Goal: Information Seeking & Learning: Learn about a topic

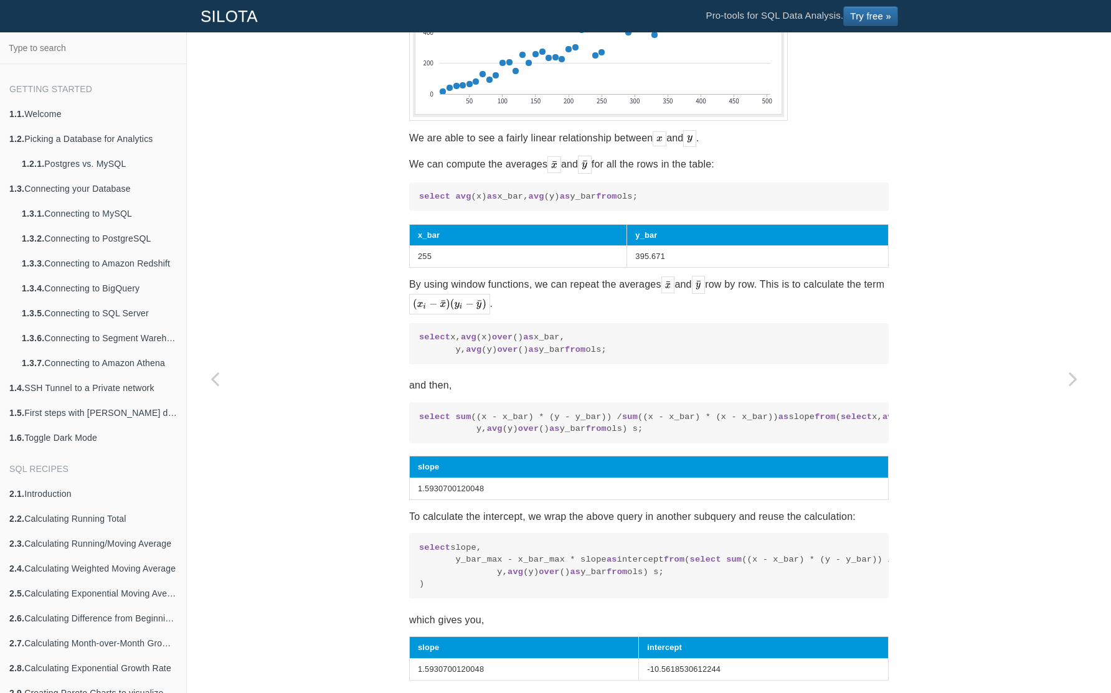
scroll to position [997, 0]
click at [776, 287] on section "SQL Recipes Forecasting Calculating Linear Regression Coefficients Calculating …" at bounding box center [649, 257] width 480 height 2357
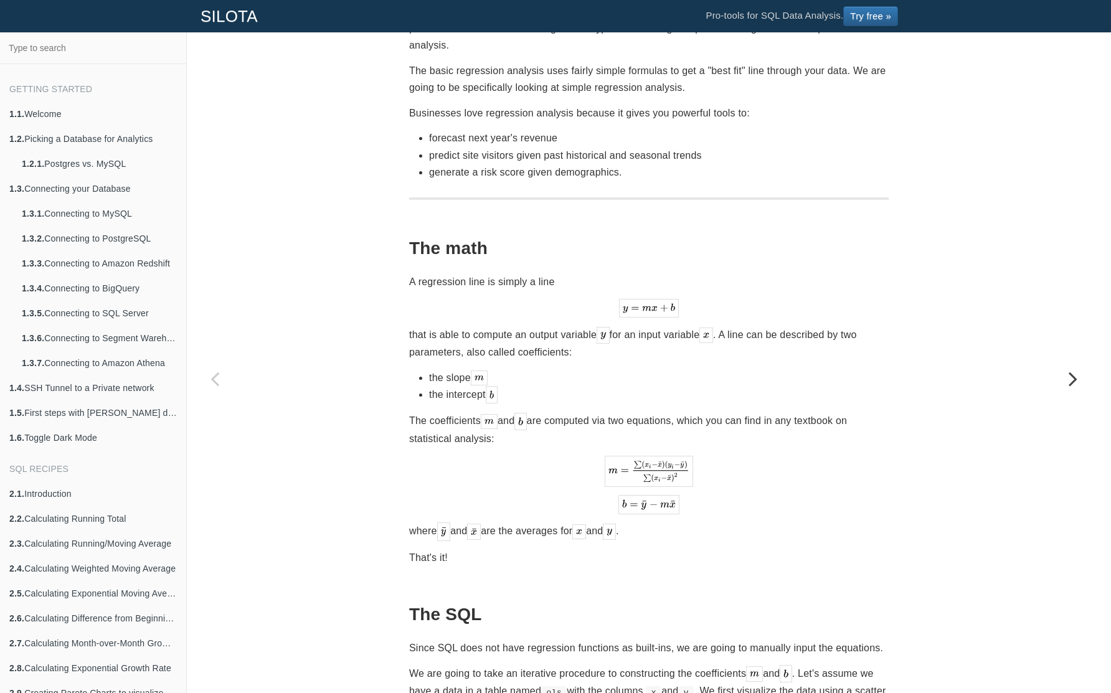
scroll to position [0, 0]
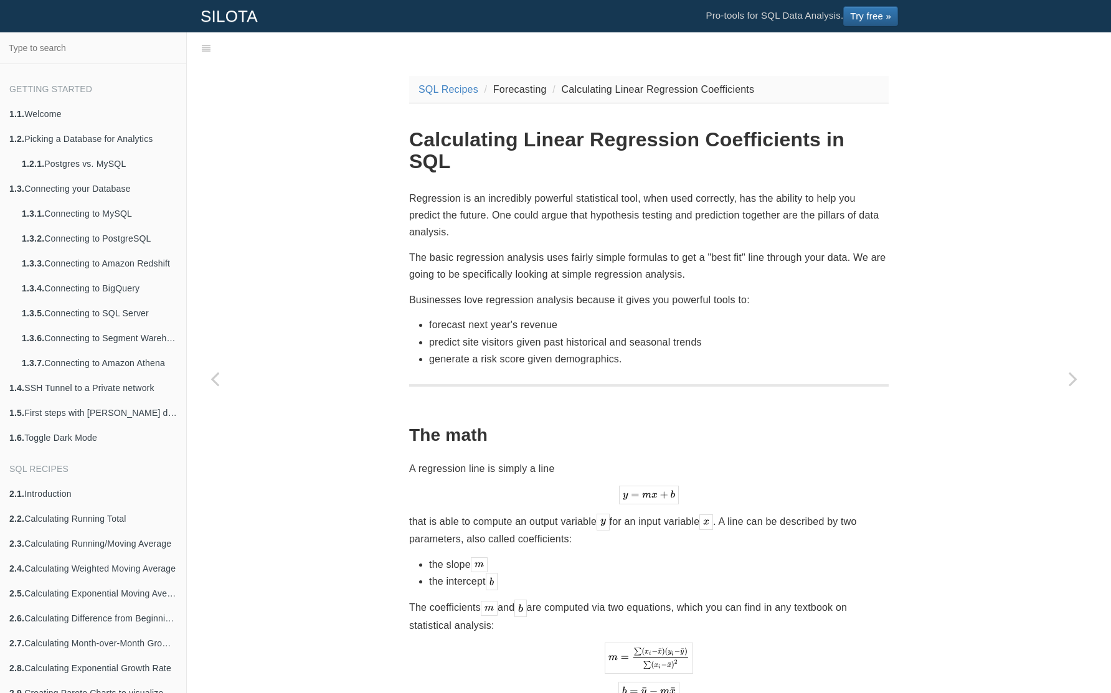
drag, startPoint x: 563, startPoint y: 184, endPoint x: 974, endPoint y: 304, distance: 427.6
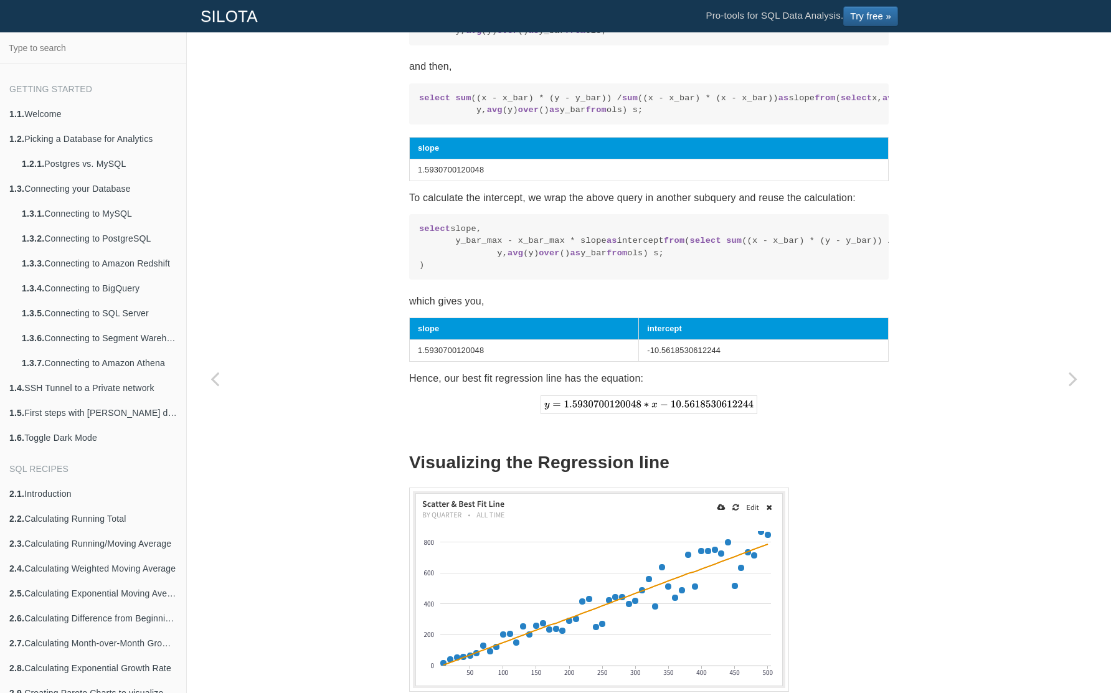
scroll to position [1237, 0]
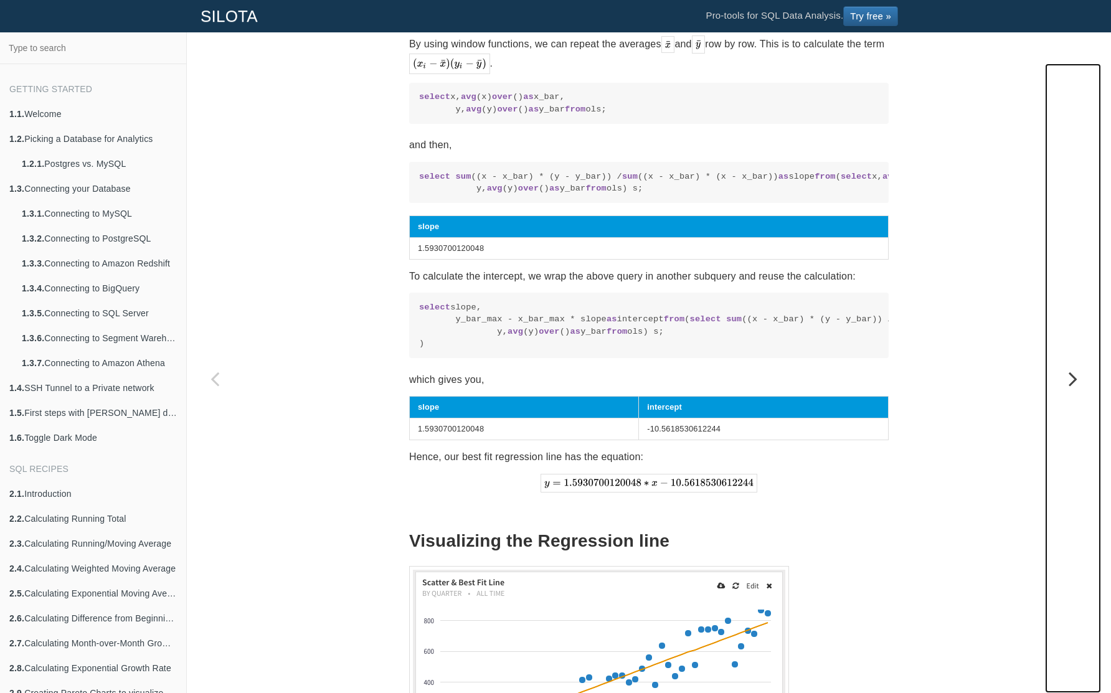
click at [1075, 376] on icon "Next page: Forecasting in presence of Seasonal effects using the Ratio to Movin…" at bounding box center [1073, 378] width 56 height 25
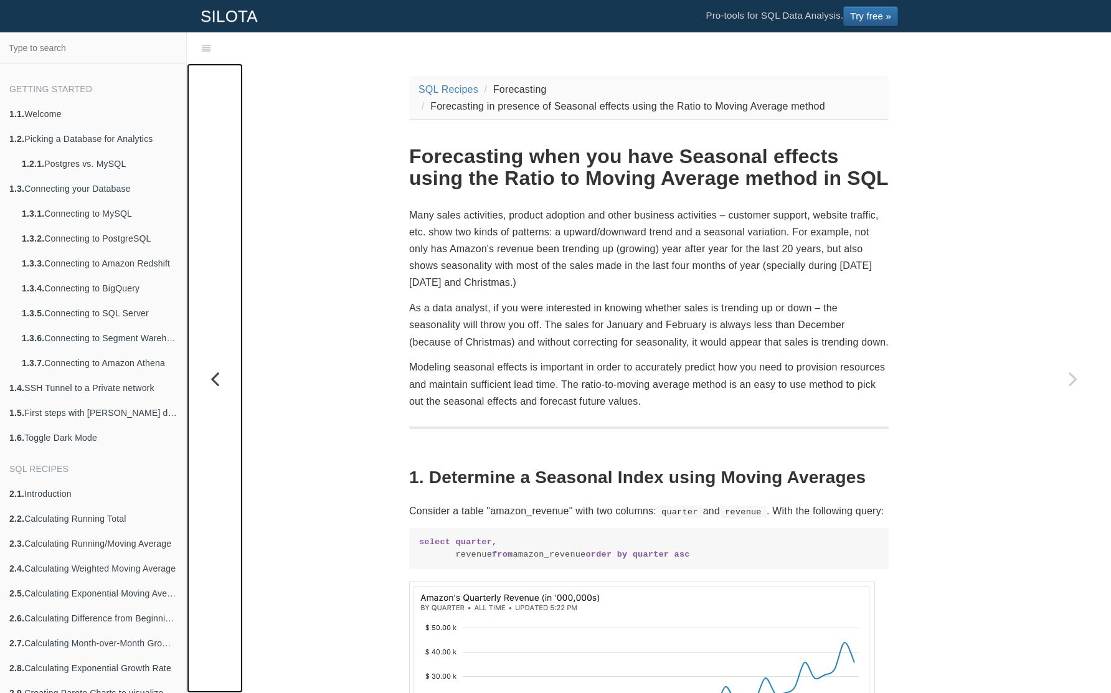
click at [219, 377] on icon "Previous page: Calculating Linear Regression Coefficients" at bounding box center [215, 378] width 56 height 25
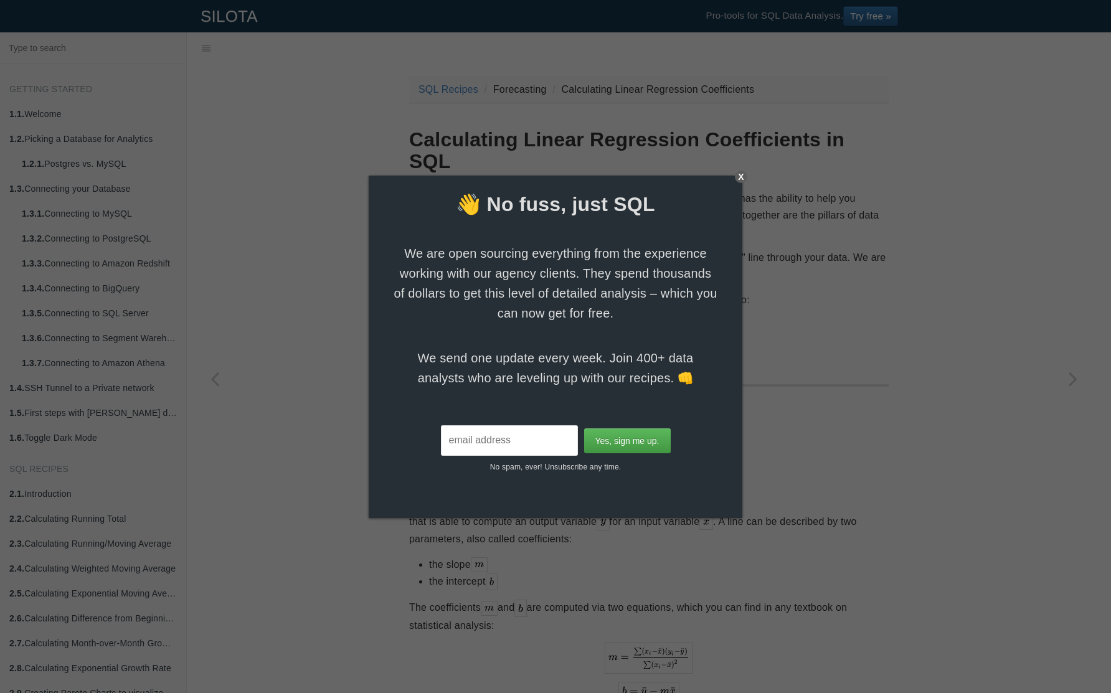
click at [736, 177] on div "X" at bounding box center [741, 177] width 12 height 12
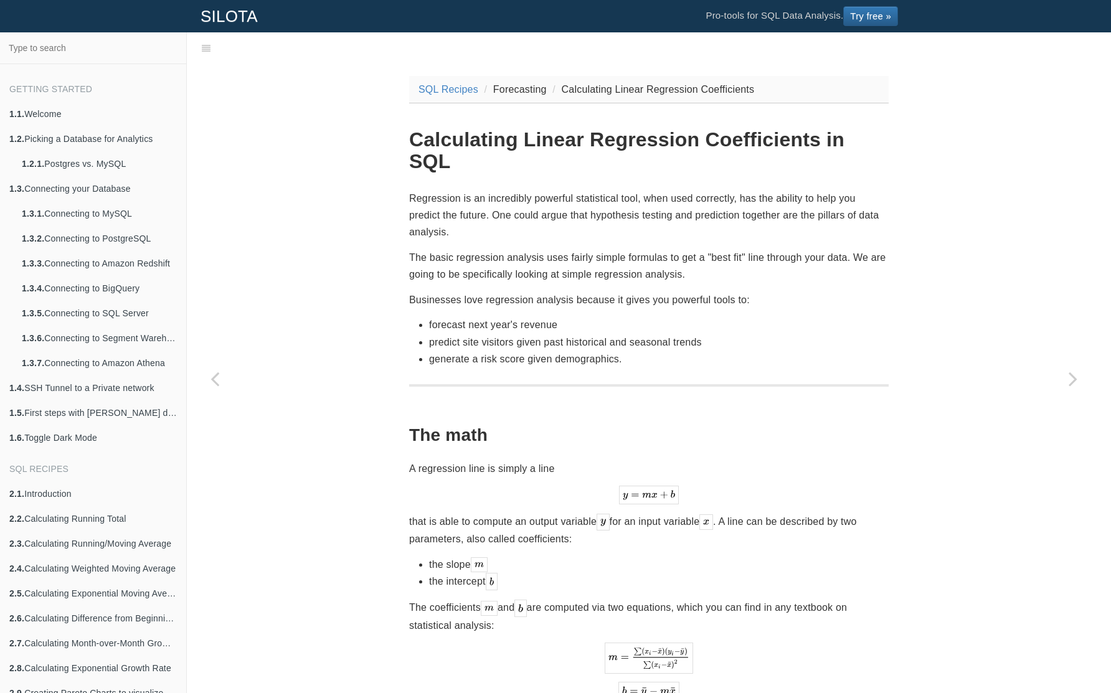
click at [749, 280] on p "The basic regression analysis uses fairly simple formulas to get a "best fit" l…" at bounding box center [649, 266] width 480 height 34
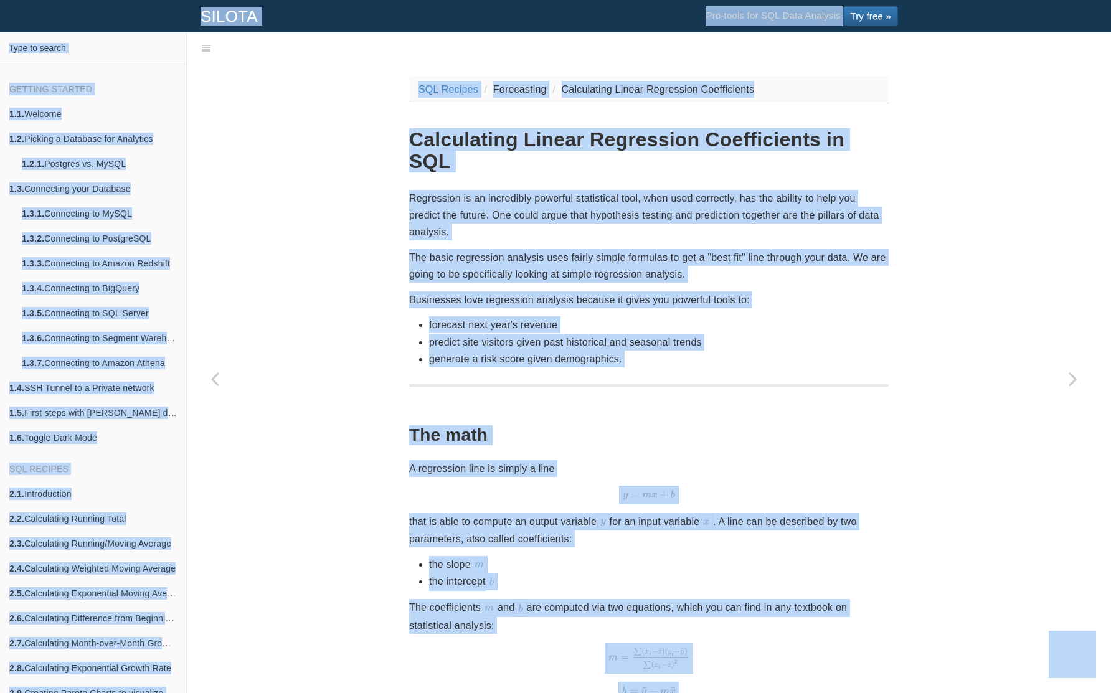
click at [746, 282] on p "The basic regression analysis uses fairly simple formulas to get a "best fit" l…" at bounding box center [649, 266] width 480 height 34
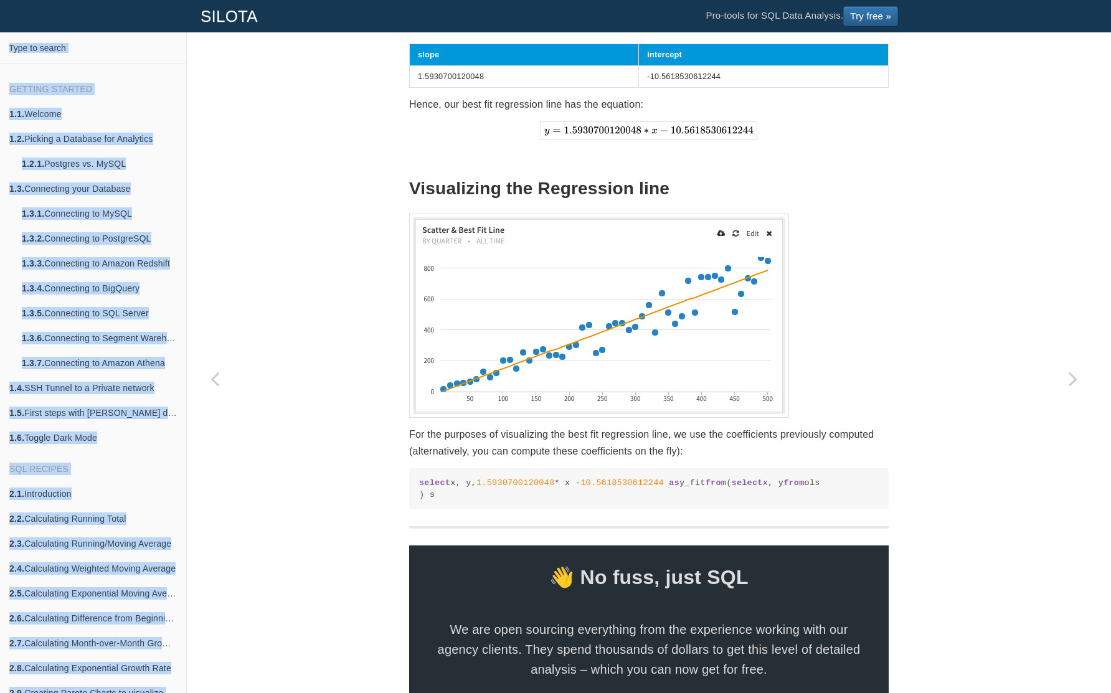
scroll to position [1923, 0]
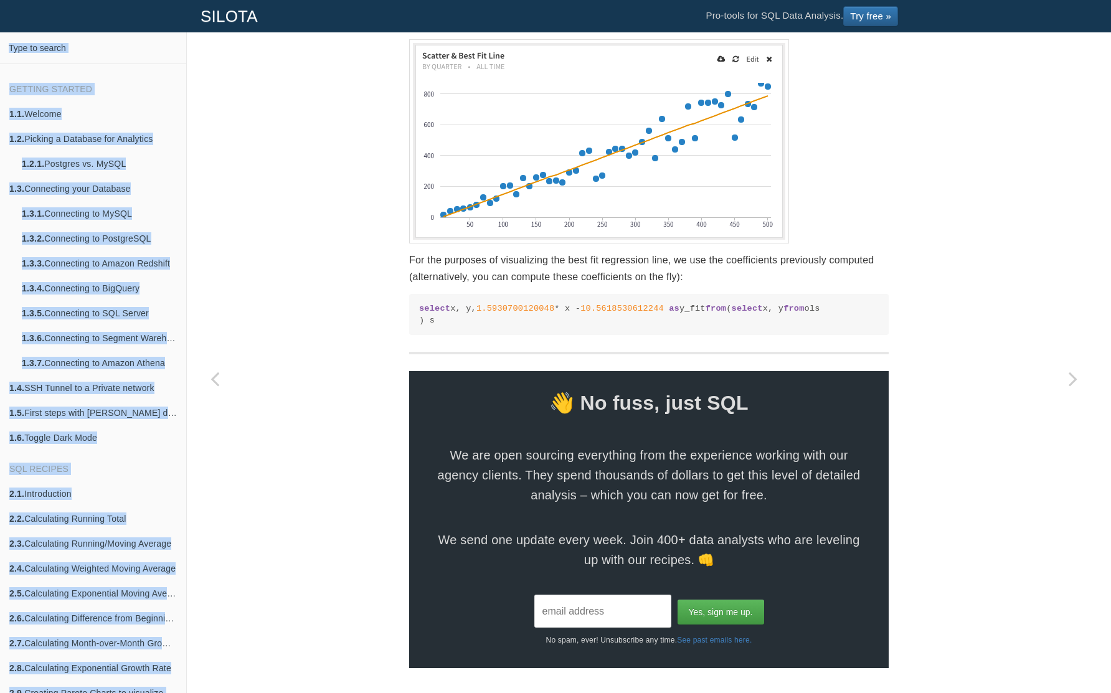
drag, startPoint x: 409, startPoint y: 130, endPoint x: 788, endPoint y: 321, distance: 424.6
copy section "Calculating Linear Regression Coefficients in SQL Regression is an incredibly p…"
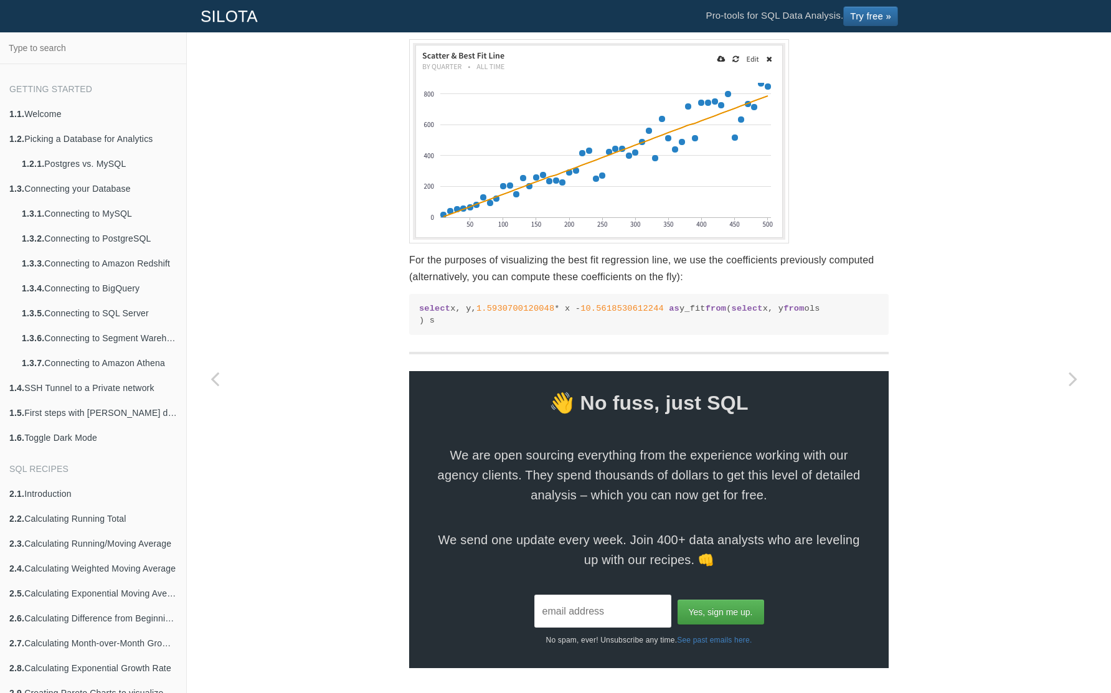
drag, startPoint x: 682, startPoint y: 318, endPoint x: 312, endPoint y: 507, distance: 414.9
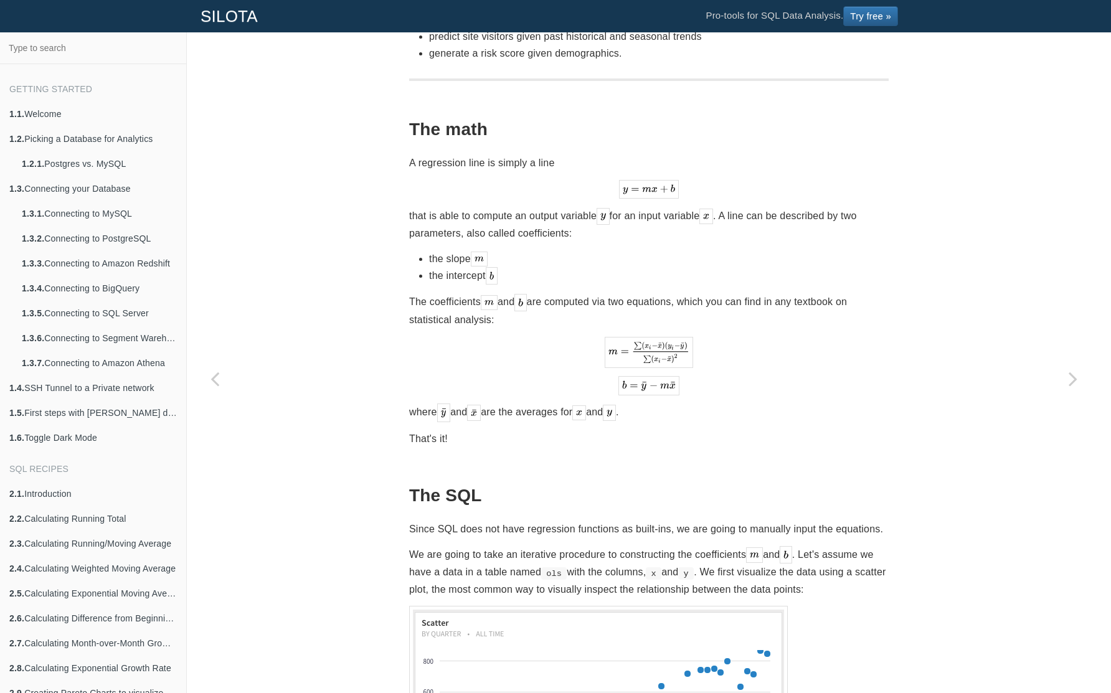
scroll to position [312, 0]
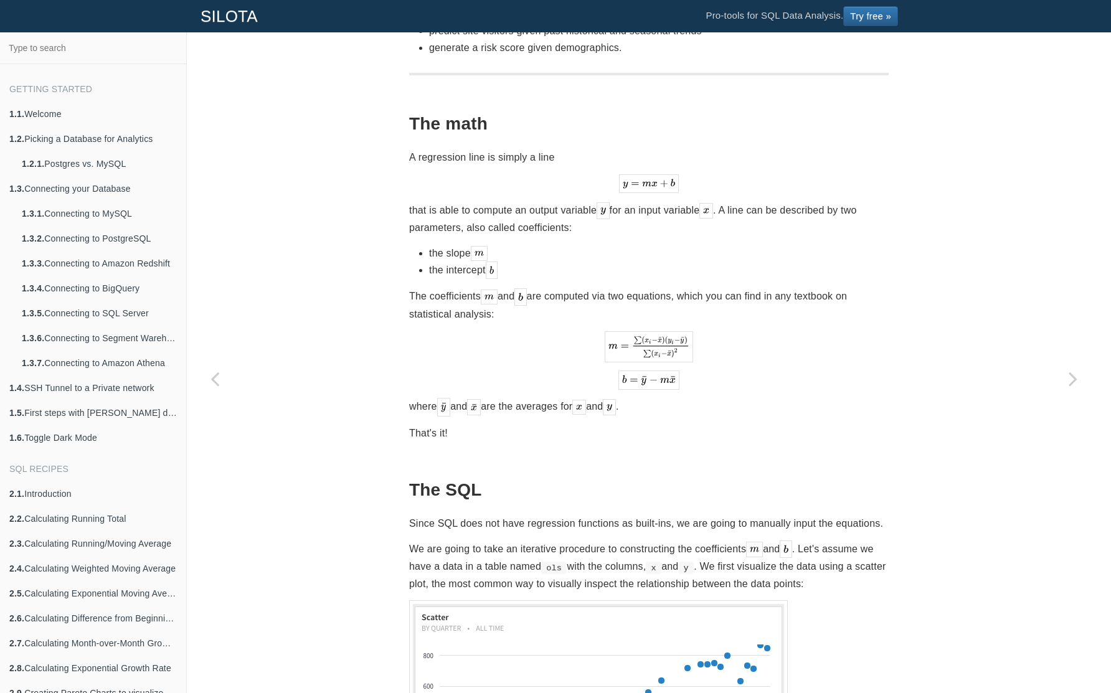
click at [641, 183] on img at bounding box center [649, 183] width 60 height 19
click at [669, 179] on img at bounding box center [649, 183] width 60 height 19
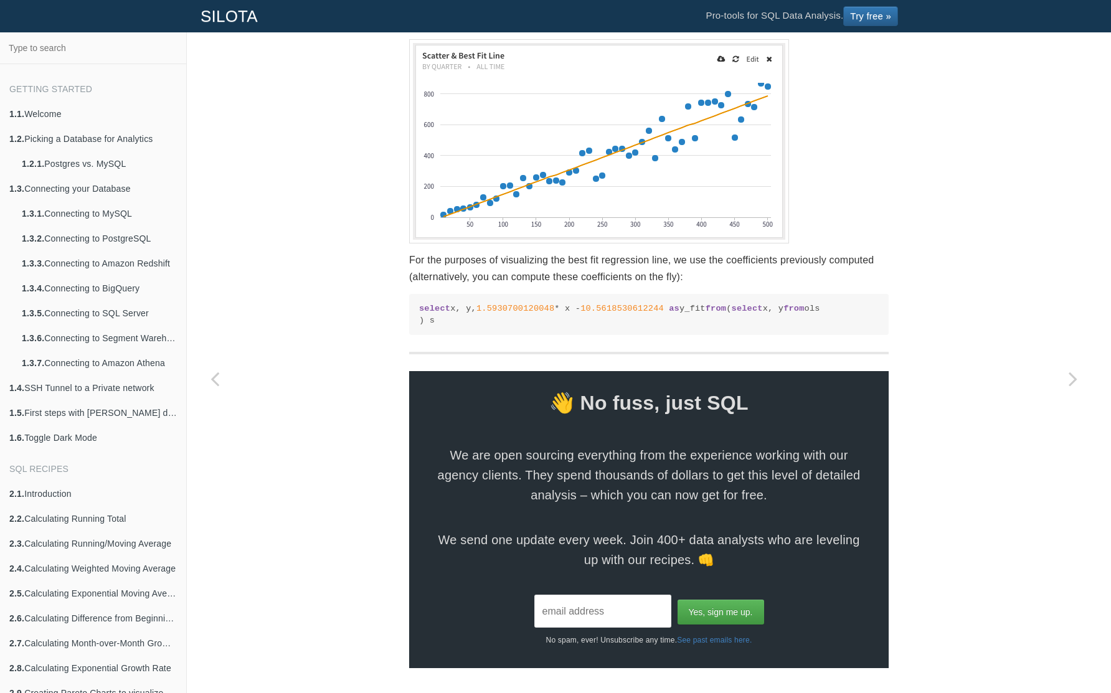
scroll to position [1923, 0]
